Goal: Task Accomplishment & Management: Use online tool/utility

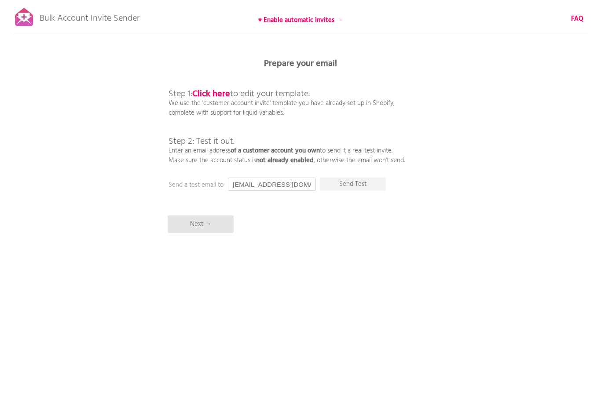
drag, startPoint x: 249, startPoint y: 185, endPoint x: 211, endPoint y: 185, distance: 37.8
click at [211, 0] on div "Prepare your email Step 1: Click here to edit your template. We use the 'custom…" at bounding box center [300, 0] width 601 height 0
click at [387, 221] on div "Bulk Account Invite Sender ♥ Enable automatic invites → FAQ Synced all customer…" at bounding box center [300, 154] width 601 height 308
click at [373, 186] on p "Send Test" at bounding box center [353, 184] width 66 height 13
click at [213, 93] on b "Click here" at bounding box center [211, 94] width 38 height 14
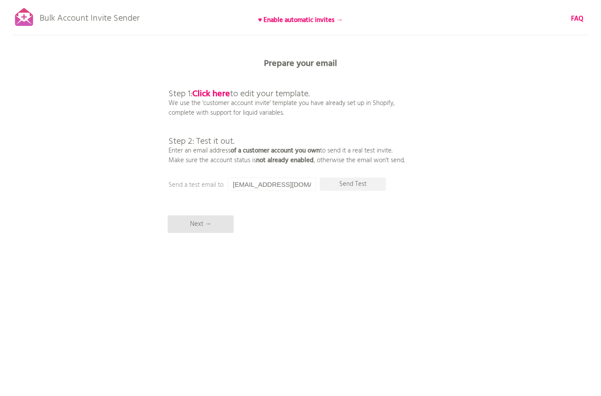
drag, startPoint x: 310, startPoint y: 184, endPoint x: 208, endPoint y: 176, distance: 101.9
click at [208, 176] on div "Bulk Account Invite Sender ♥ Enable automatic invites → FAQ Synced all customer…" at bounding box center [300, 154] width 601 height 308
click at [114, 175] on div "Bulk Account Invite Sender ♥ Enable automatic invites → FAQ Synced all customer…" at bounding box center [300, 154] width 601 height 308
click at [342, 185] on p "Send Test" at bounding box center [353, 184] width 66 height 13
drag, startPoint x: 304, startPoint y: 184, endPoint x: 216, endPoint y: 189, distance: 87.7
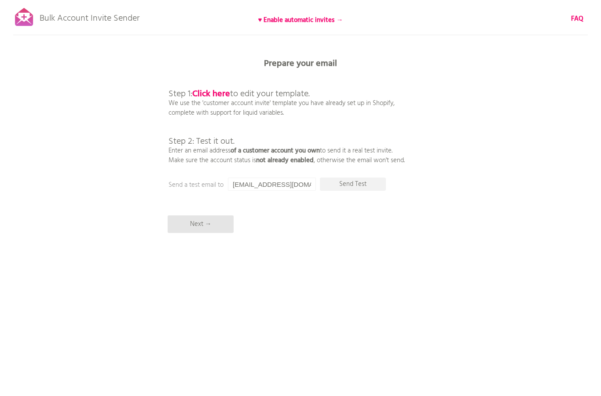
click at [216, 0] on div "Prepare your email Step 1: Click here to edit your template. We use the 'custom…" at bounding box center [300, 0] width 601 height 0
click at [264, 185] on input "[EMAIL_ADDRESS][DOMAIN_NAME]" at bounding box center [272, 184] width 88 height 13
drag, startPoint x: 333, startPoint y: 235, endPoint x: 340, endPoint y: 229, distance: 9.0
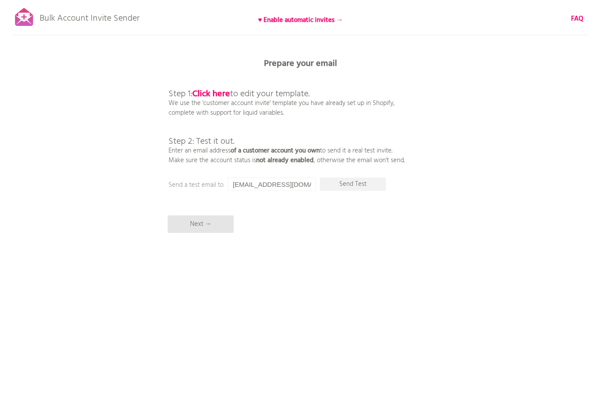
click at [333, 235] on div "Bulk Account Invite Sender ♥ Enable automatic invites → FAQ Synced all customer…" at bounding box center [300, 154] width 601 height 308
click at [352, 185] on p "Send Test" at bounding box center [353, 184] width 66 height 13
click at [268, 181] on input "[EMAIL_ADDRESS][DOMAIN_NAME]" at bounding box center [272, 184] width 88 height 13
click at [307, 183] on input "[EMAIL_ADDRESS][DOMAIN_NAME]" at bounding box center [272, 184] width 88 height 13
click at [308, 183] on input "[EMAIL_ADDRESS][DOMAIN_NAME]" at bounding box center [272, 184] width 88 height 13
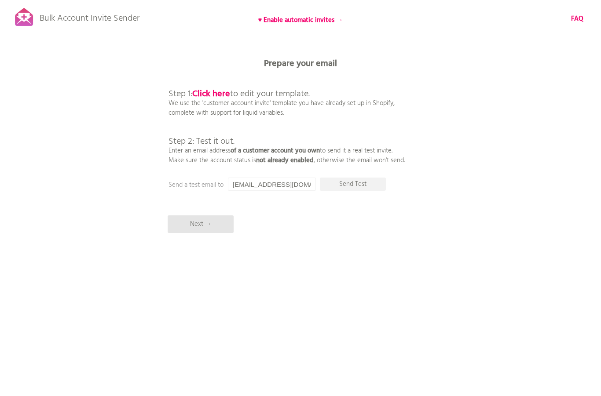
click at [303, 223] on div "Bulk Account Invite Sender ♥ Enable automatic invites → FAQ Synced all customer…" at bounding box center [300, 154] width 601 height 308
click at [264, 184] on input "[EMAIL_ADDRESS][DOMAIN_NAME]" at bounding box center [272, 184] width 88 height 13
drag, startPoint x: 313, startPoint y: 188, endPoint x: 201, endPoint y: 184, distance: 112.3
click at [201, 0] on div "Prepare your email Step 1: Click here to edit your template. We use the 'custom…" at bounding box center [300, 0] width 601 height 0
paste input "[EMAIL_ADDRESS][DOMAIN_NAME]"
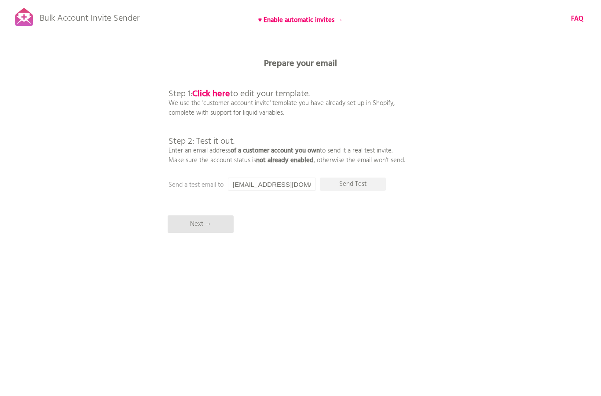
drag, startPoint x: 250, startPoint y: 185, endPoint x: 220, endPoint y: 185, distance: 29.9
click at [220, 0] on div "Prepare your email Step 1: Click here to edit your template. We use the 'custom…" at bounding box center [300, 0] width 601 height 0
drag, startPoint x: 315, startPoint y: 185, endPoint x: 220, endPoint y: 185, distance: 95.5
click at [220, 0] on div "Prepare your email Step 1: Click here to edit your template. We use the 'custom…" at bounding box center [300, 0] width 601 height 0
type input "[EMAIL_ADDRESS][DOMAIN_NAME]"
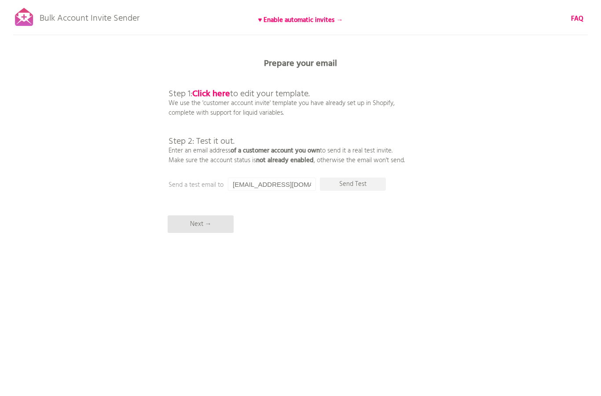
click at [340, 234] on div "Bulk Account Invite Sender ♥ Enable automatic invites → FAQ Synced all customer…" at bounding box center [300, 154] width 601 height 308
